Goal: Transaction & Acquisition: Book appointment/travel/reservation

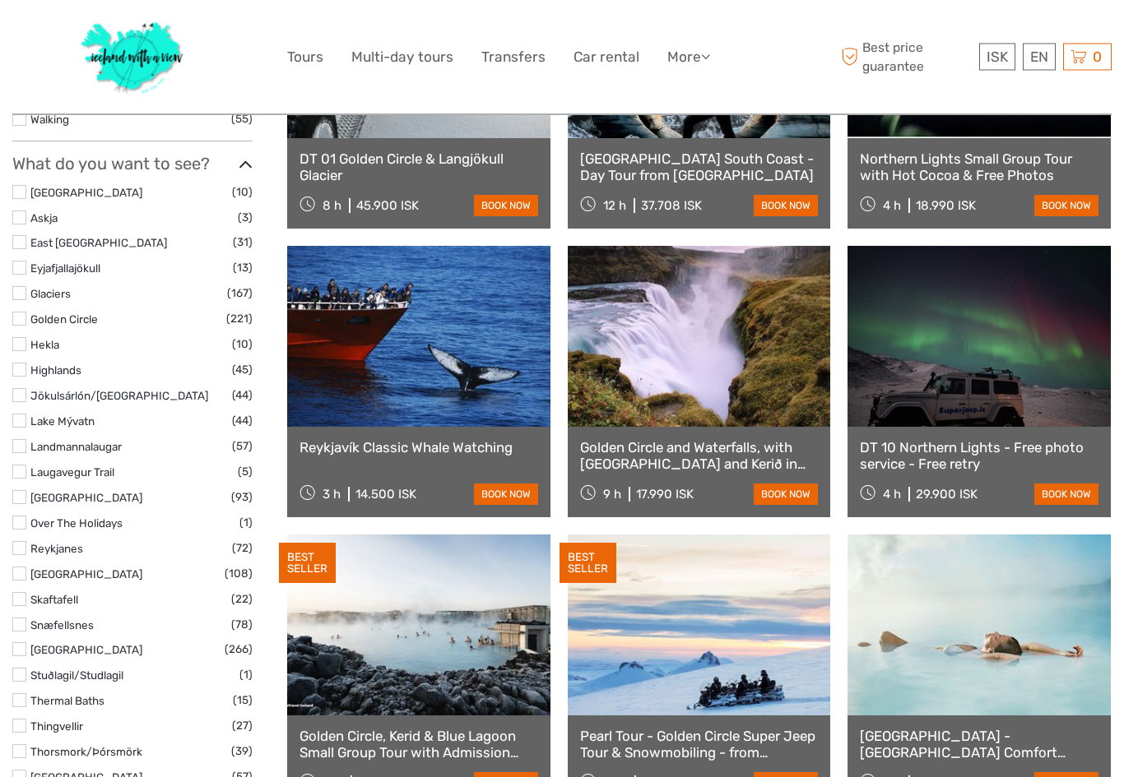
scroll to position [721, 0]
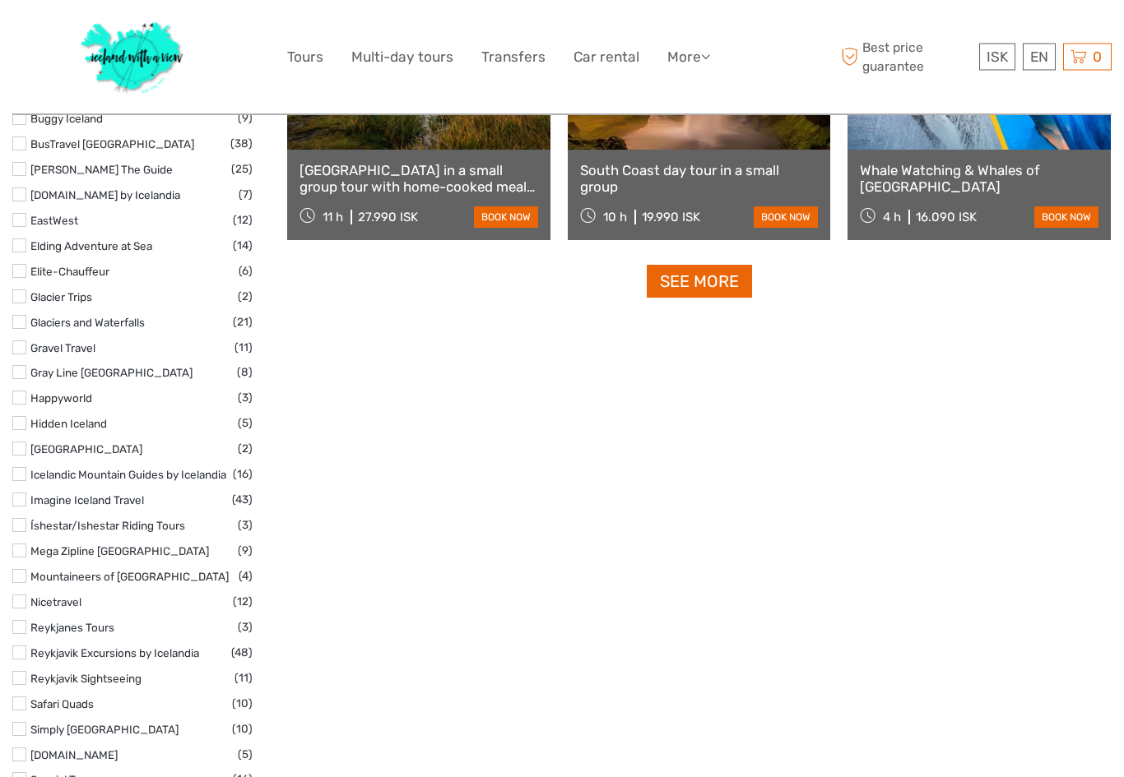
select select
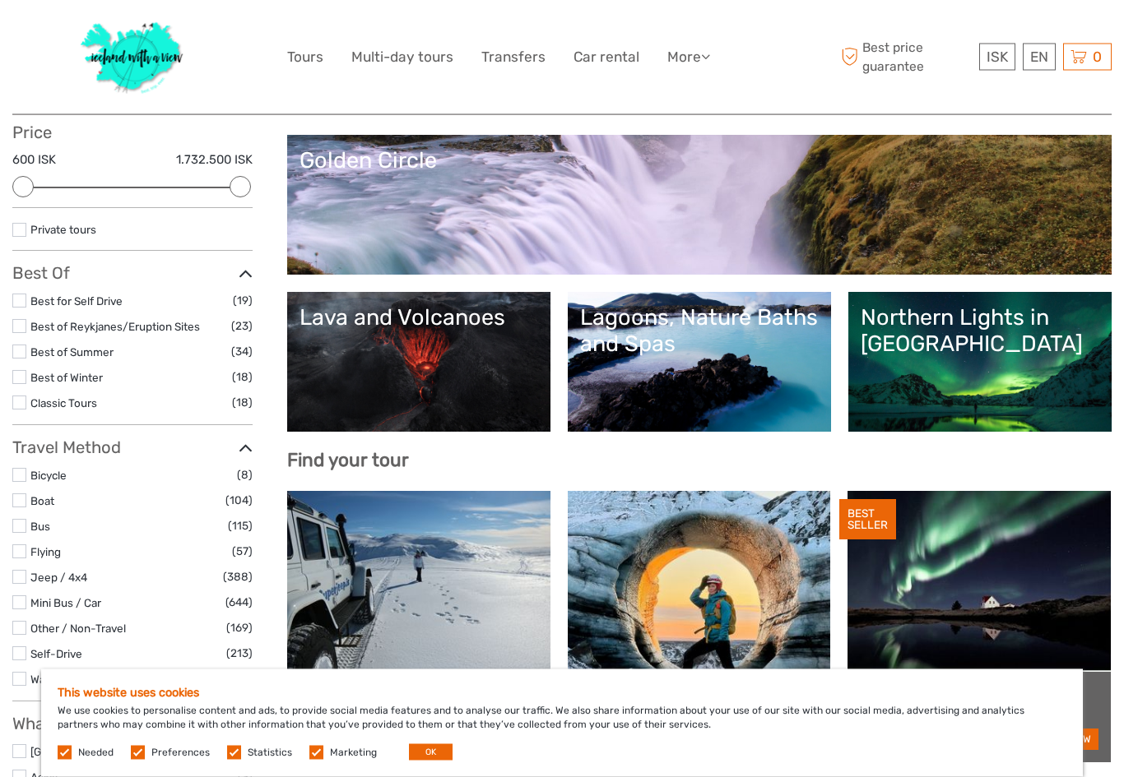
scroll to position [0, 0]
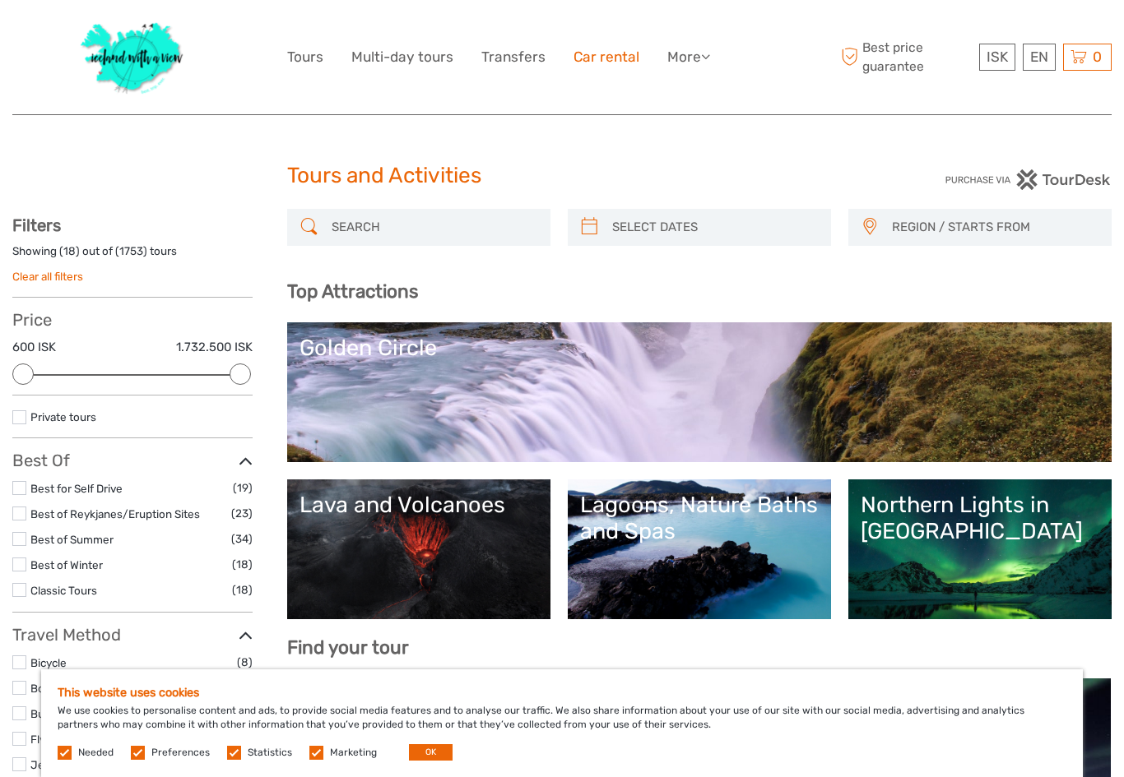
click at [593, 56] on link "Car rental" at bounding box center [606, 57] width 66 height 24
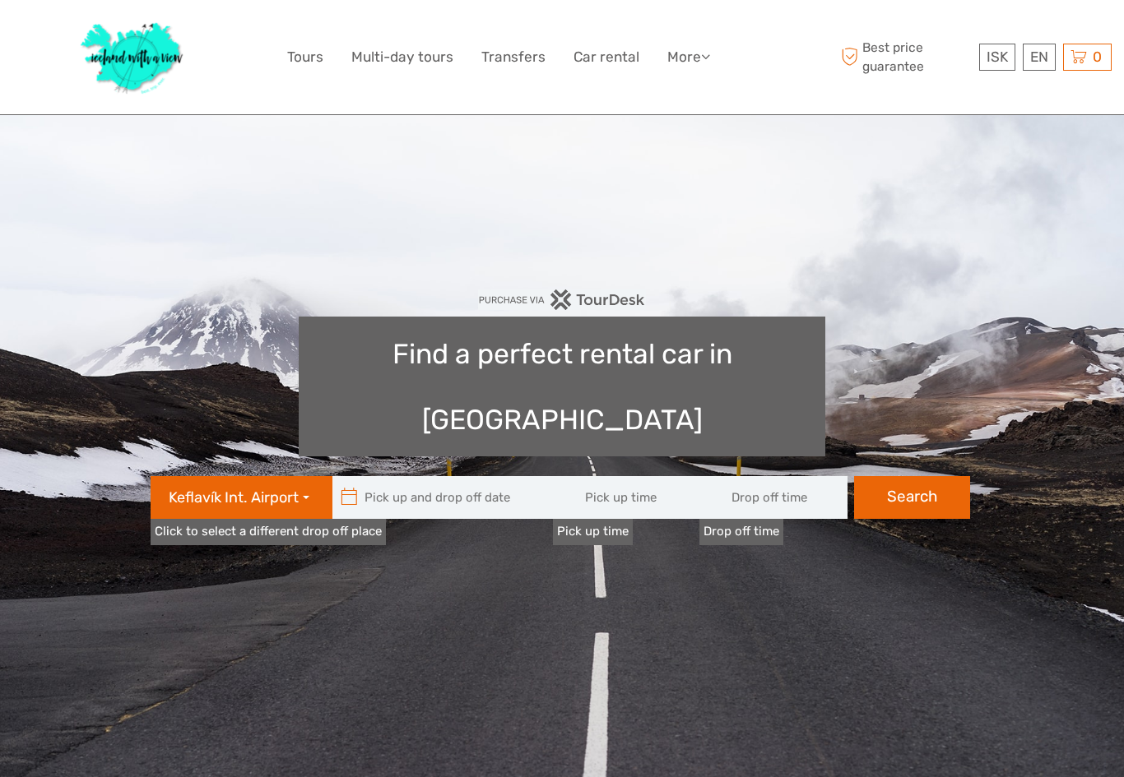
type input "08:00"
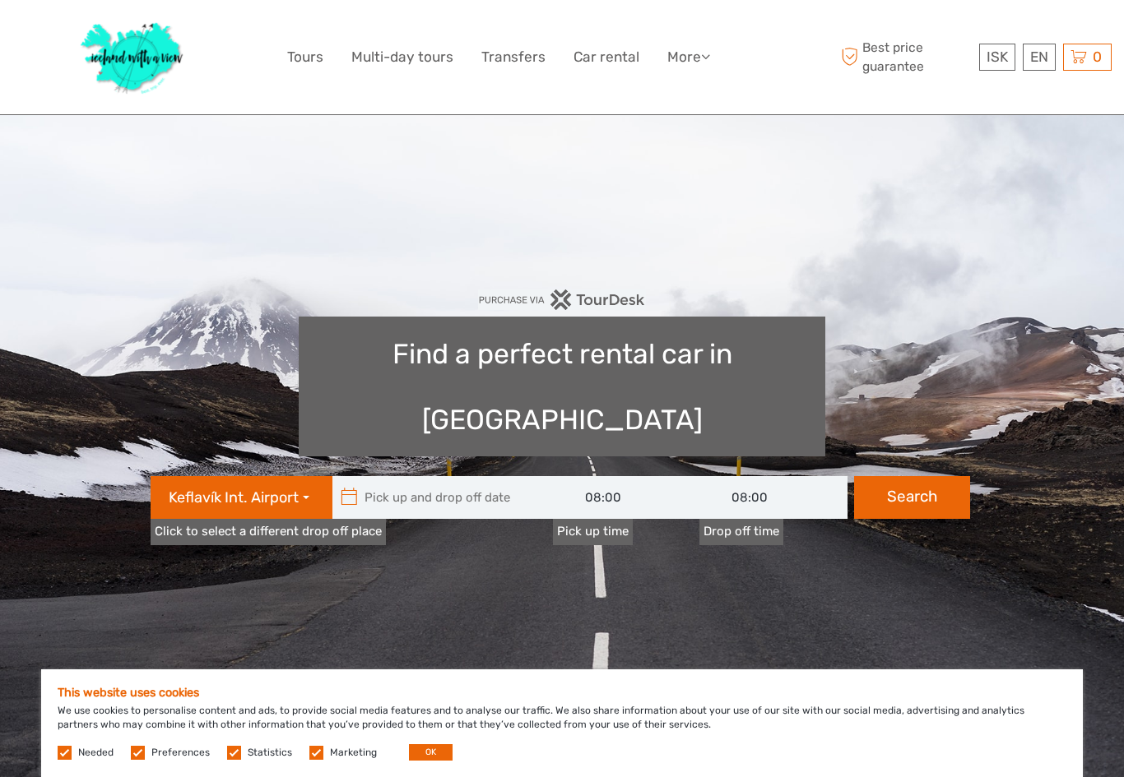
type input "[DATE]"
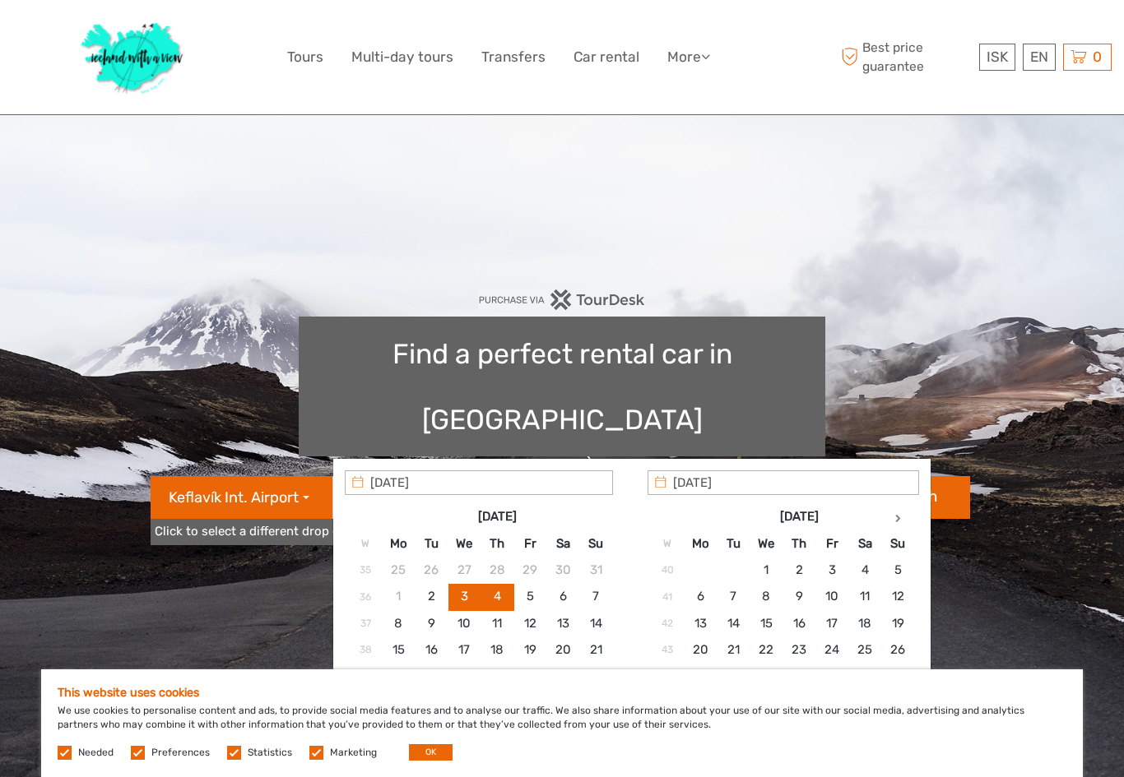
click at [432, 476] on input "text" at bounding box center [443, 497] width 222 height 43
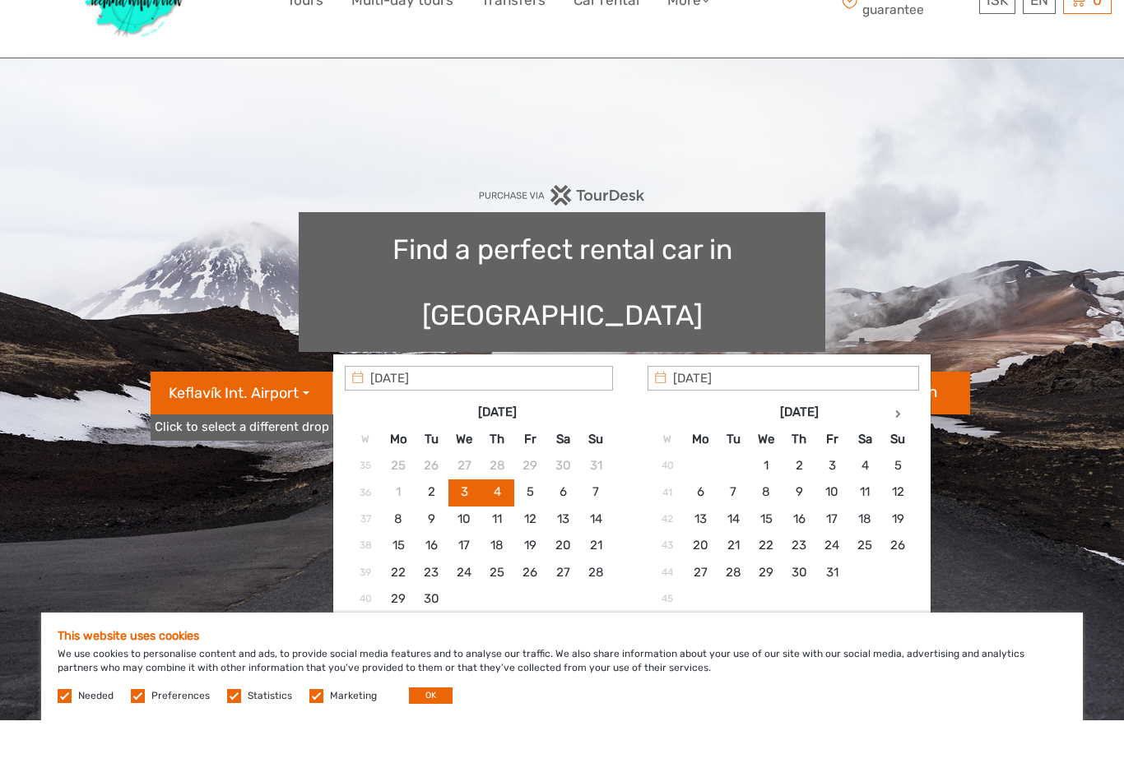
scroll to position [48, 0]
type input "[DATE]"
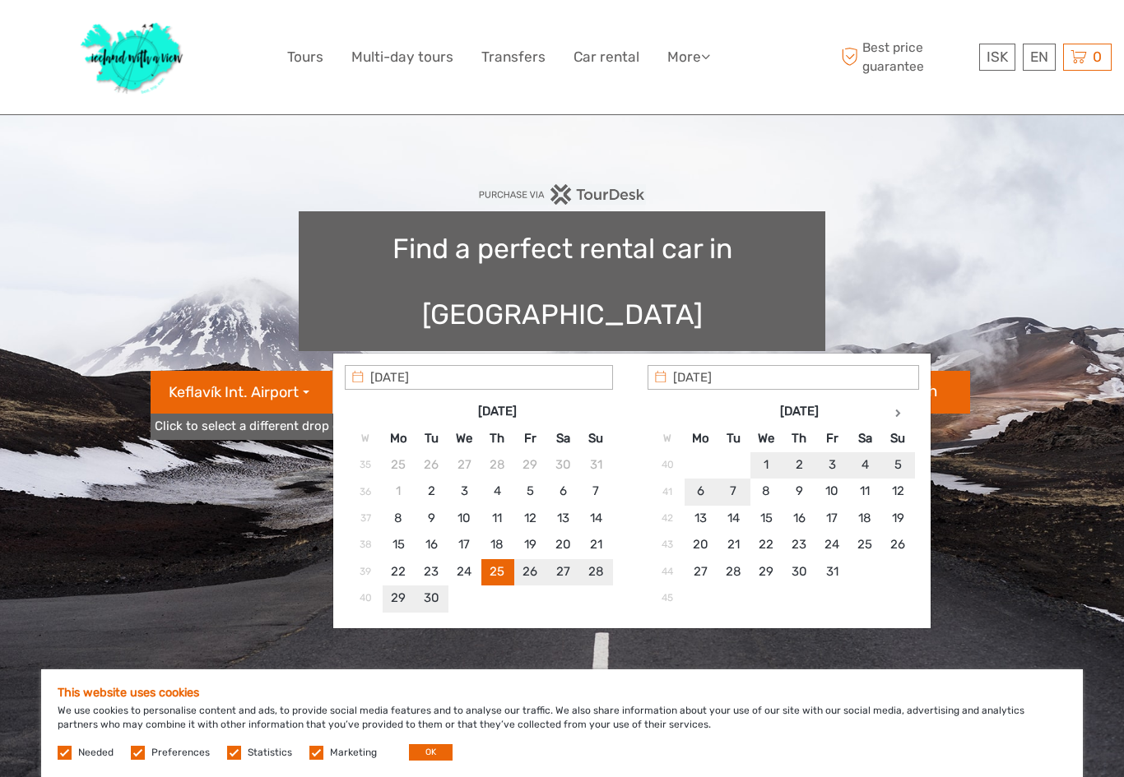
type input "[DATE]"
type input "[DATE] - [DATE]"
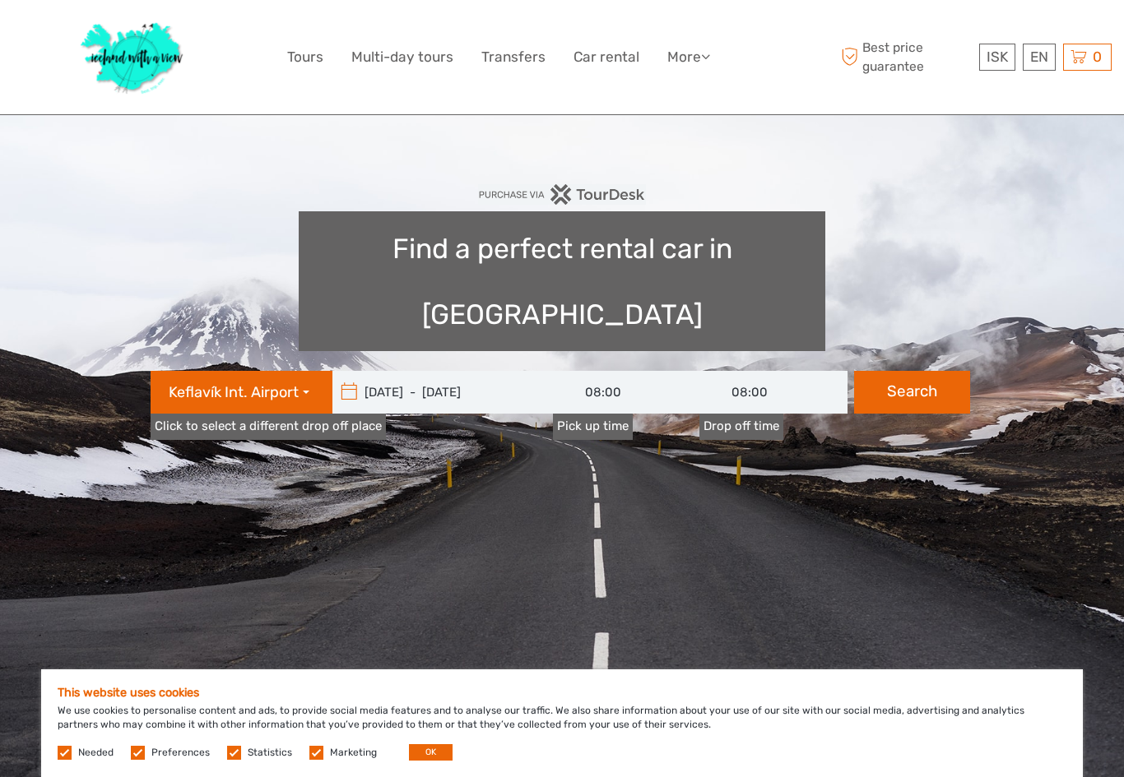
click at [633, 371] on input "08:00" at bounding box center [627, 392] width 148 height 43
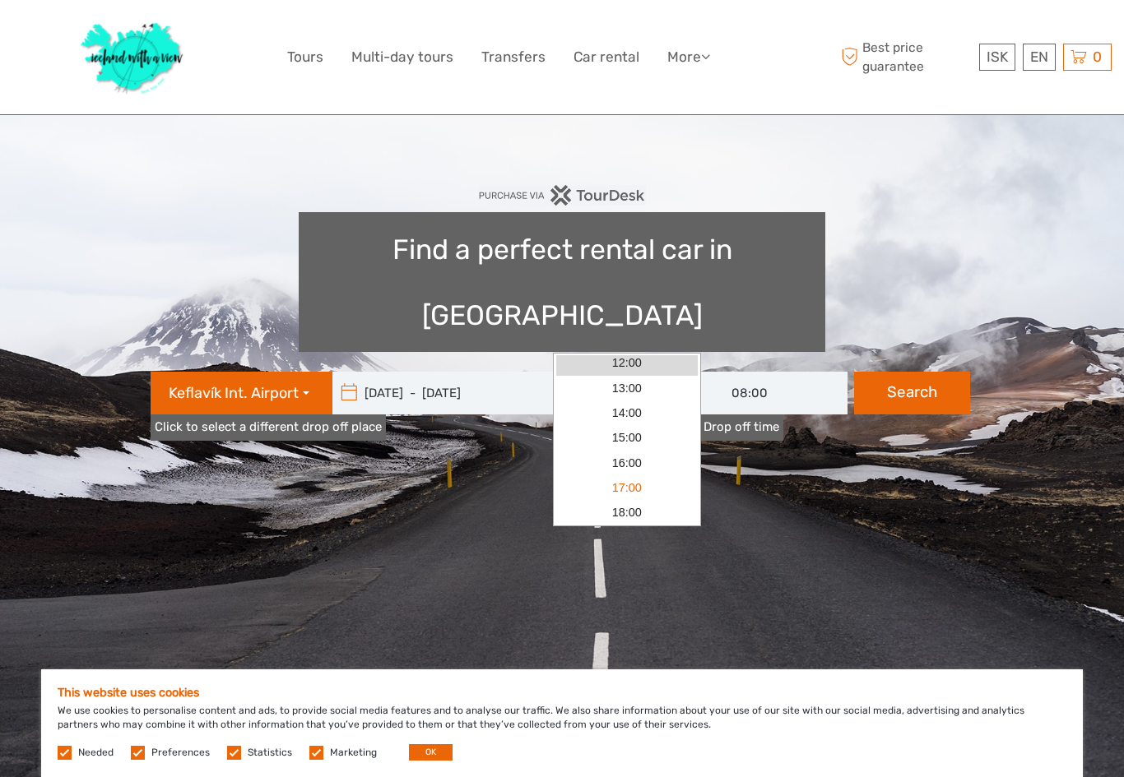
scroll to position [128, 0]
click at [647, 462] on link "16:00" at bounding box center [626, 464] width 141 height 25
type input "16:00"
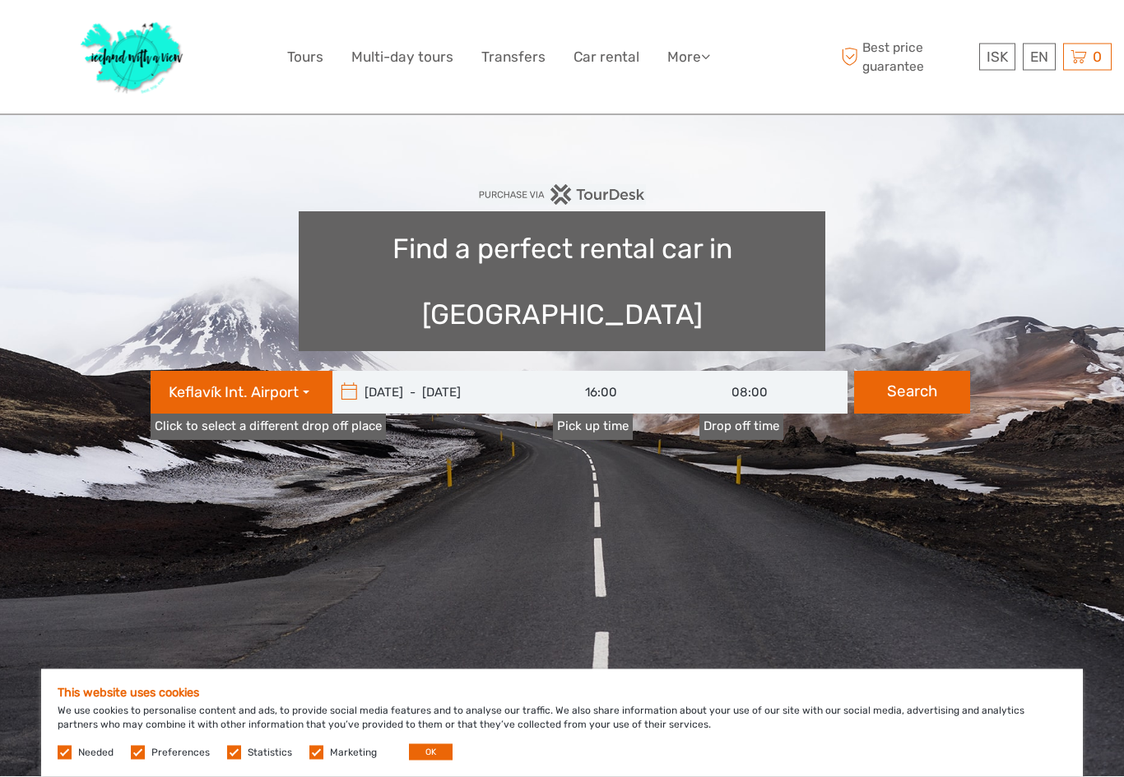
click at [740, 372] on input "08:00" at bounding box center [773, 393] width 148 height 43
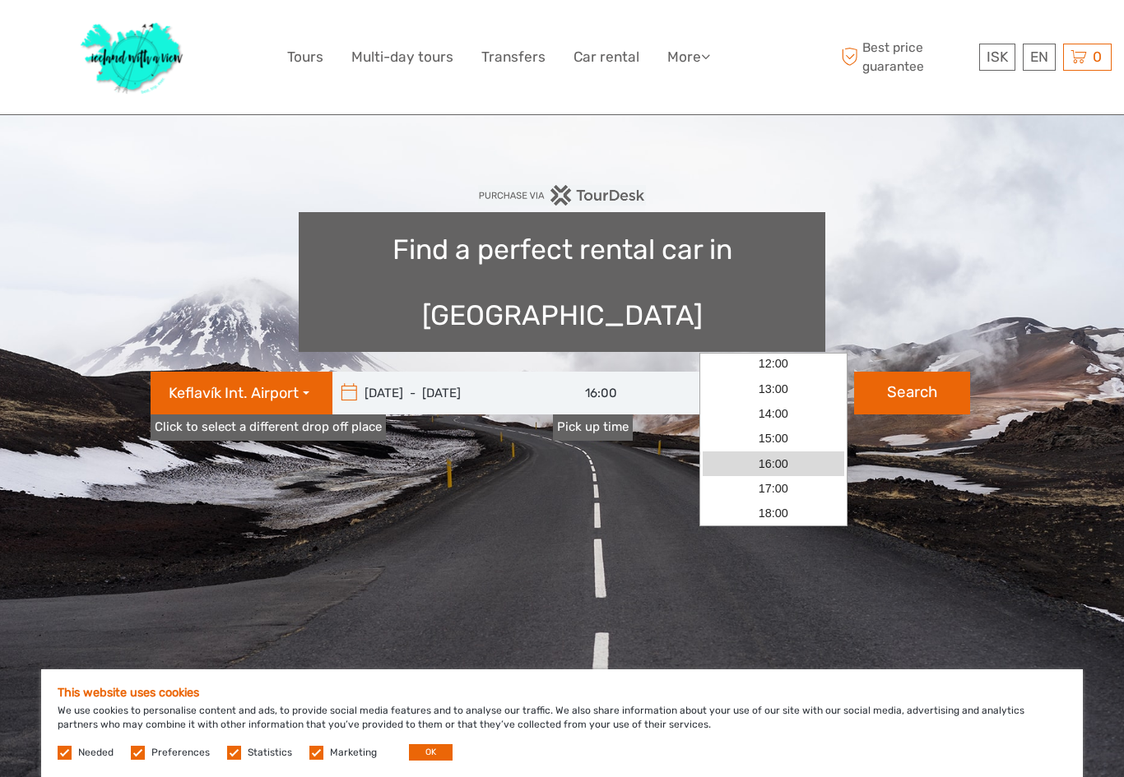
click at [776, 465] on link "16:00" at bounding box center [772, 464] width 141 height 25
type input "16:00"
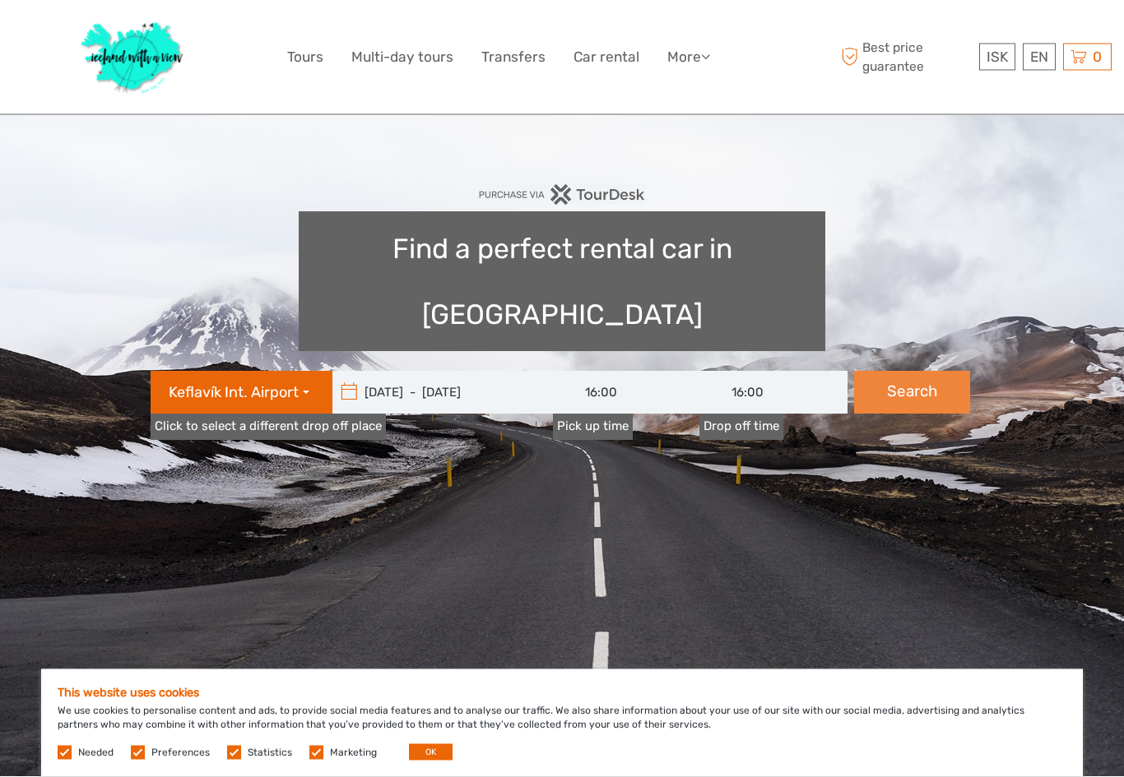
click at [892, 372] on button "Search" at bounding box center [912, 393] width 116 height 43
type input "[DATE] - [DATE]"
type input "16:00"
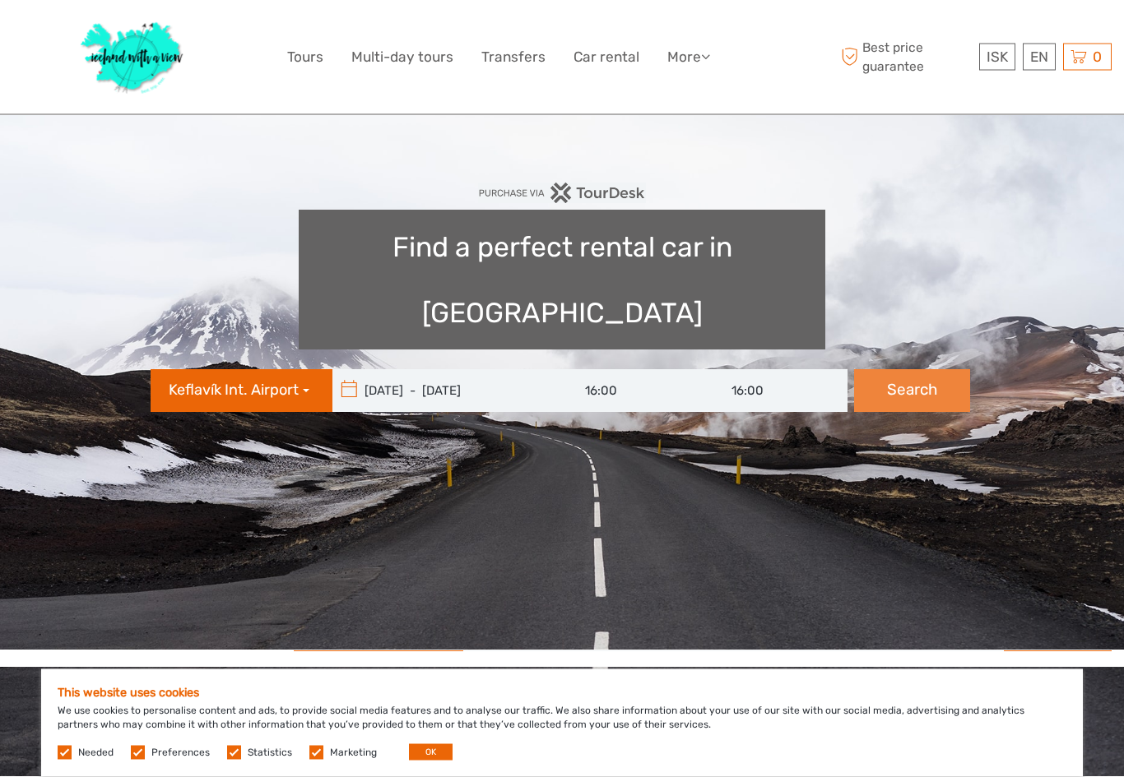
scroll to position [105, 0]
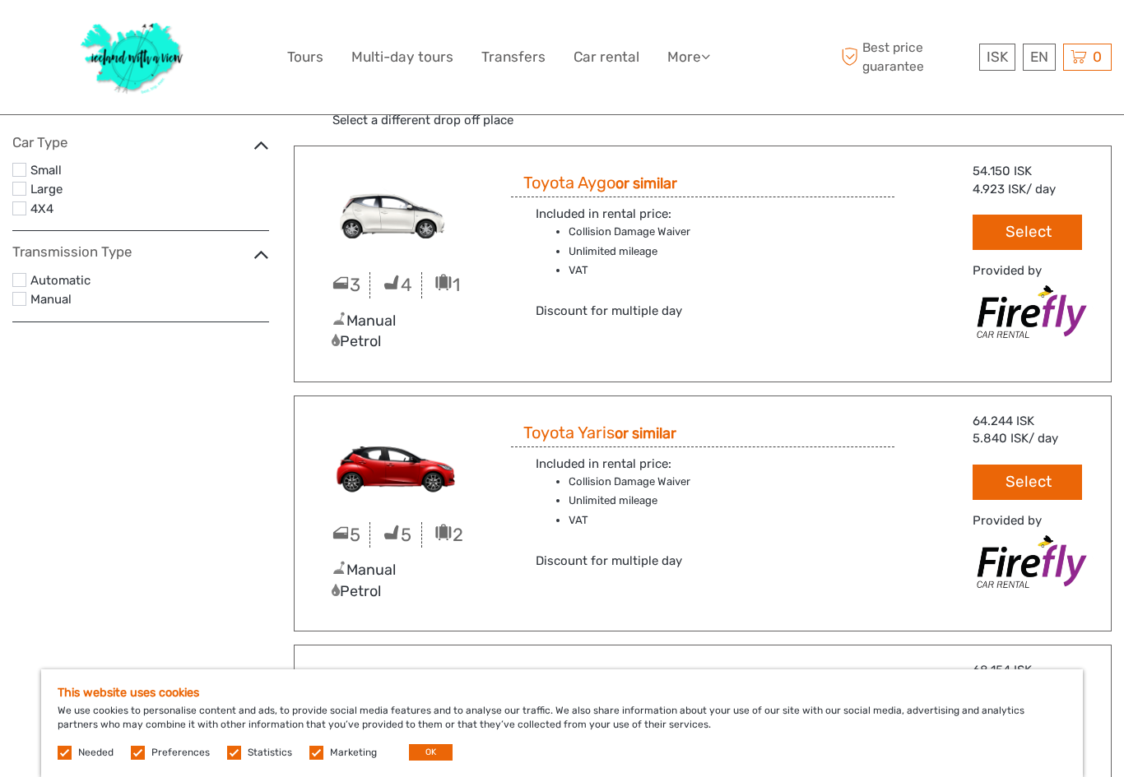
click at [14, 208] on label at bounding box center [19, 209] width 14 height 14
click at [0, 0] on input "checkbox" at bounding box center [0, 0] width 0 height 0
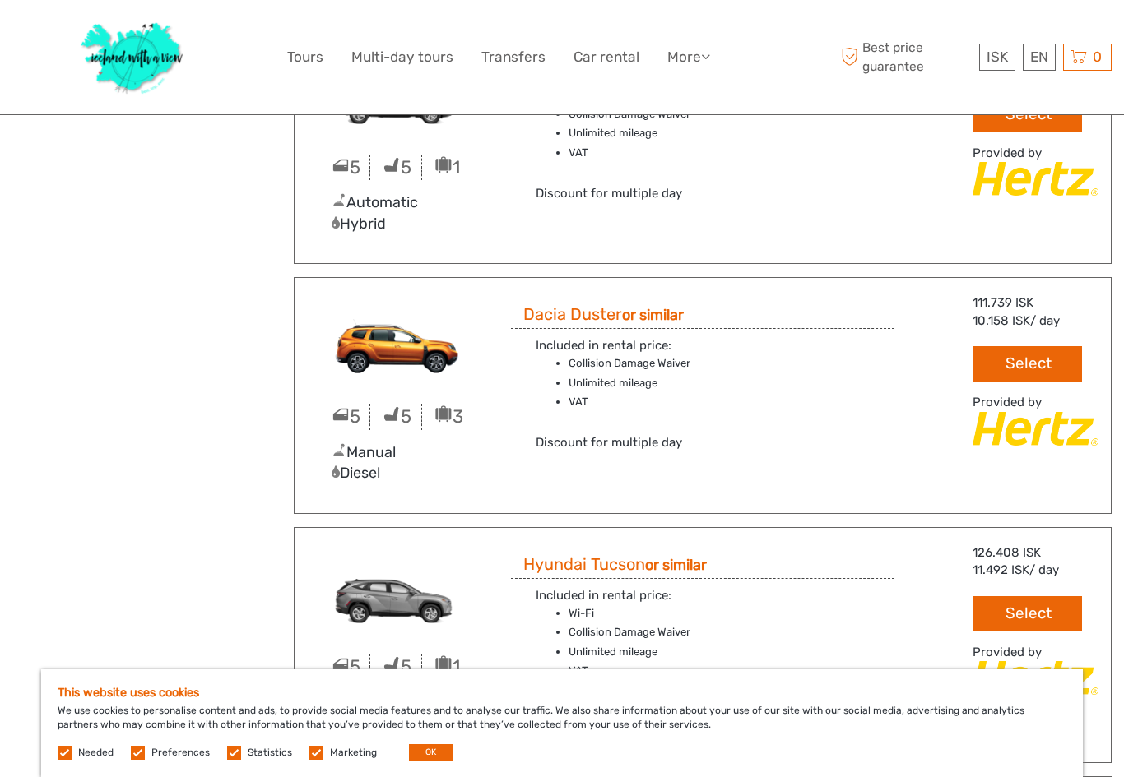
scroll to position [0, 0]
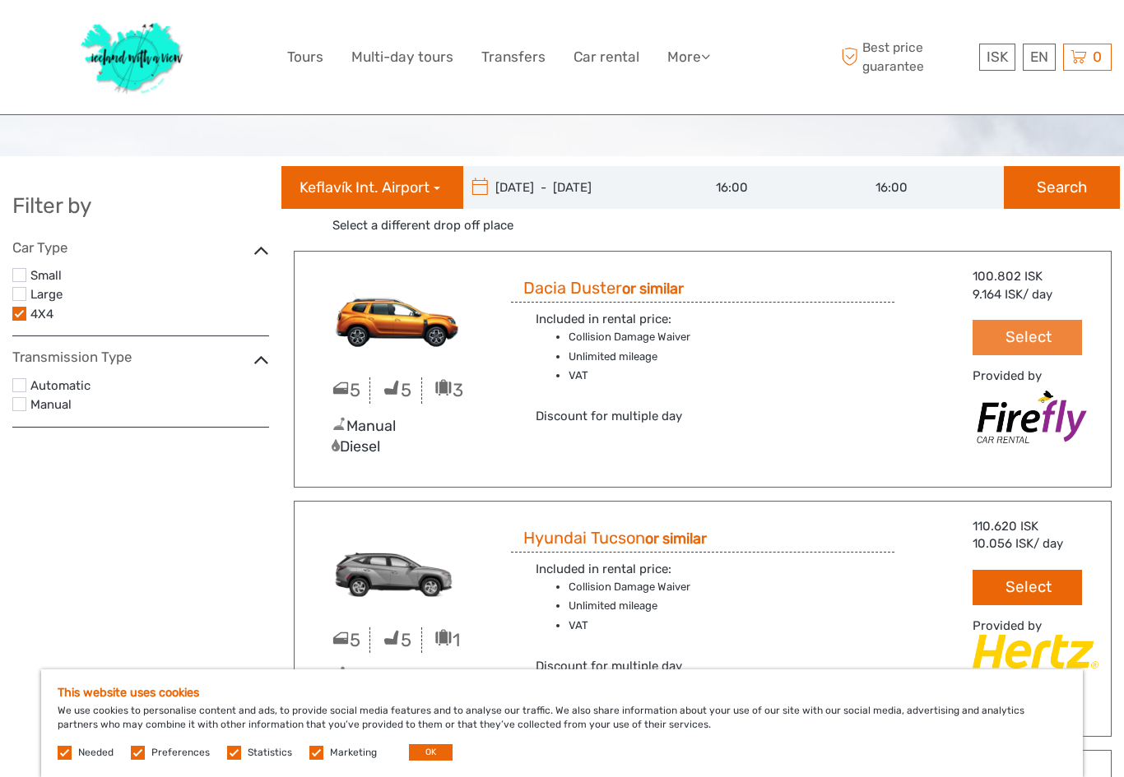
click at [1010, 336] on button "Select" at bounding box center [1026, 337] width 109 height 35
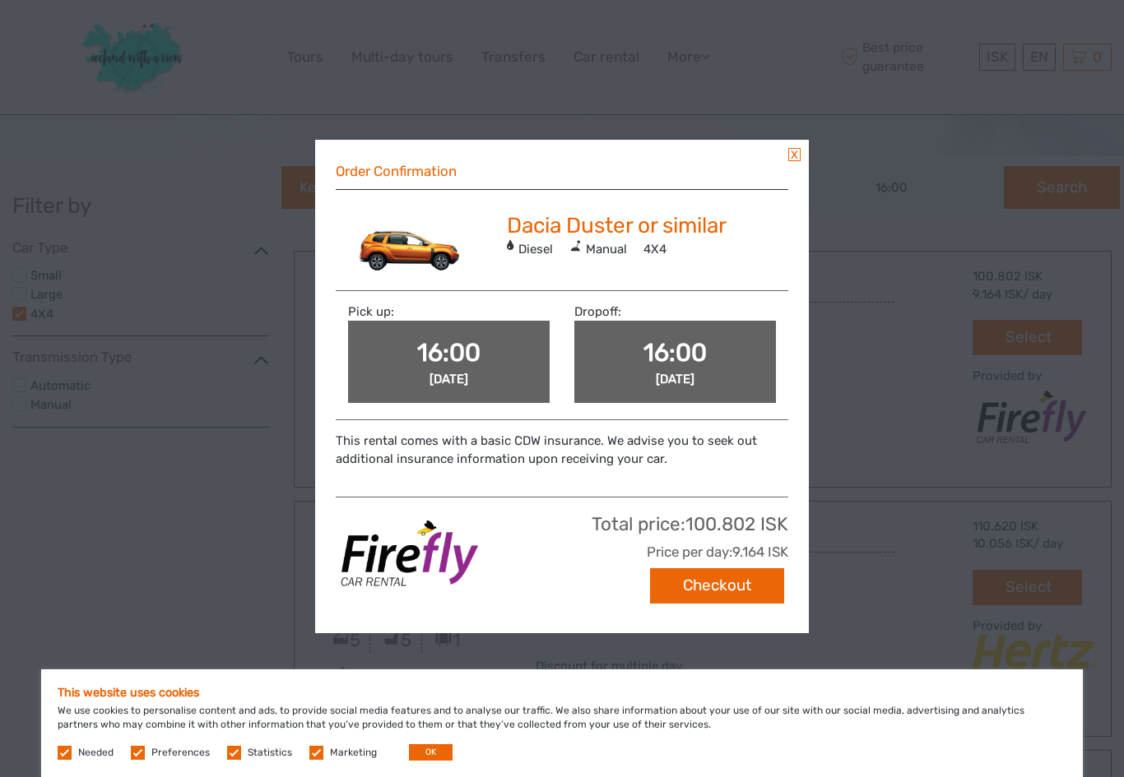
click at [799, 153] on link at bounding box center [794, 154] width 12 height 13
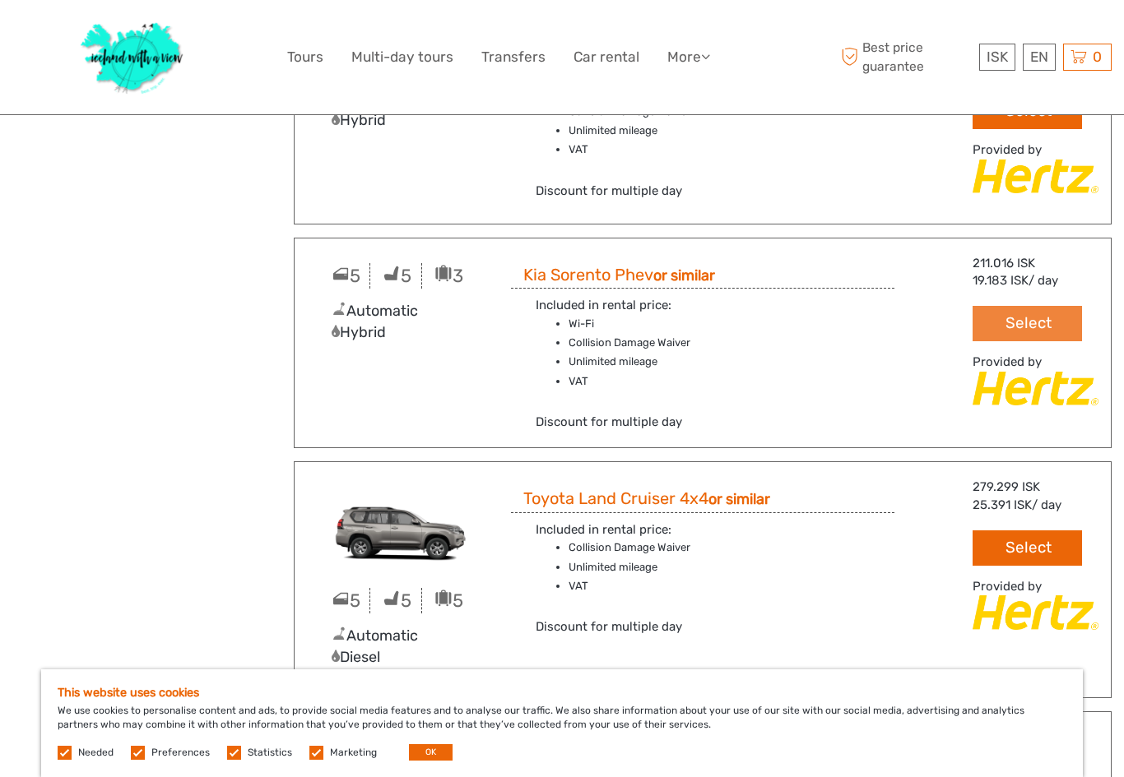
scroll to position [2609, 0]
